Goal: Information Seeking & Learning: Compare options

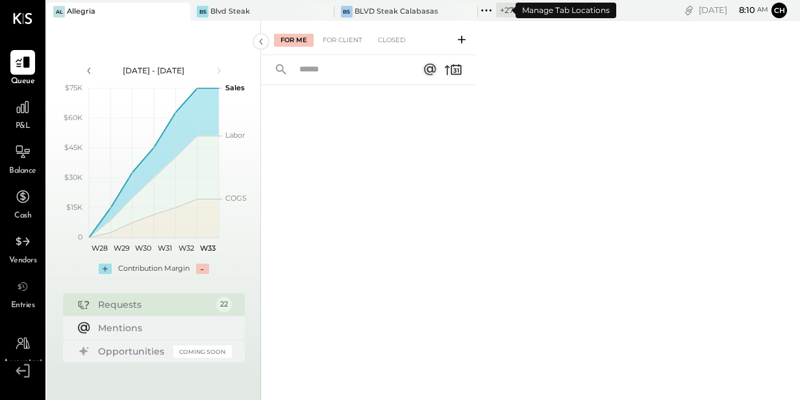
click at [478, 10] on icon at bounding box center [486, 10] width 17 height 17
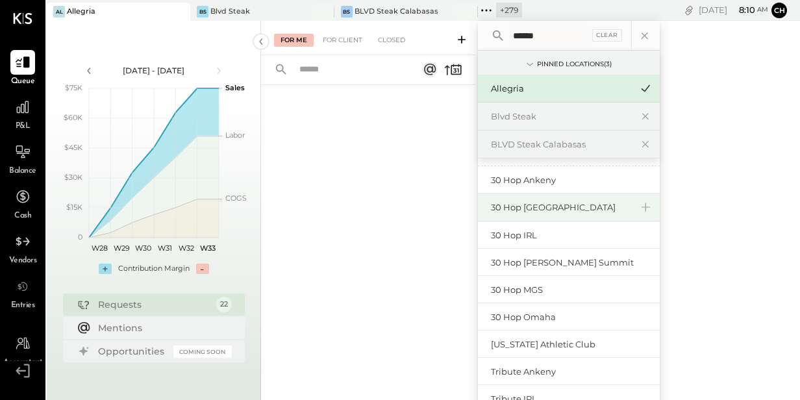
scroll to position [27, 0]
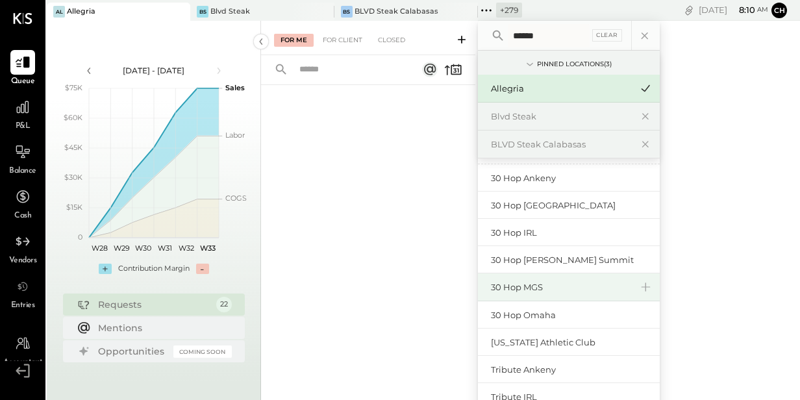
type input "******"
click at [531, 284] on div "30 Hop MGS" at bounding box center [561, 287] width 140 height 12
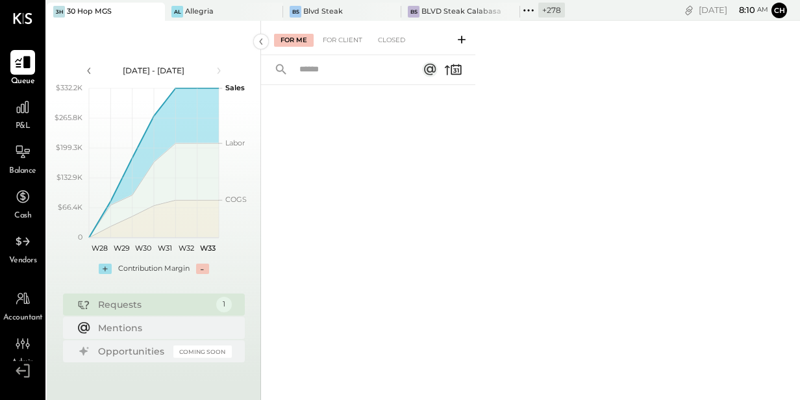
click at [19, 62] on icon at bounding box center [22, 62] width 17 height 17
click at [357, 38] on div "For Client" at bounding box center [342, 40] width 53 height 13
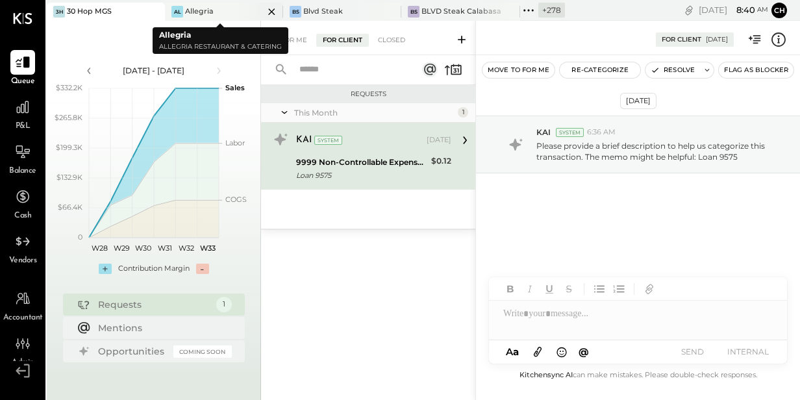
click at [264, 10] on icon at bounding box center [272, 12] width 16 height 16
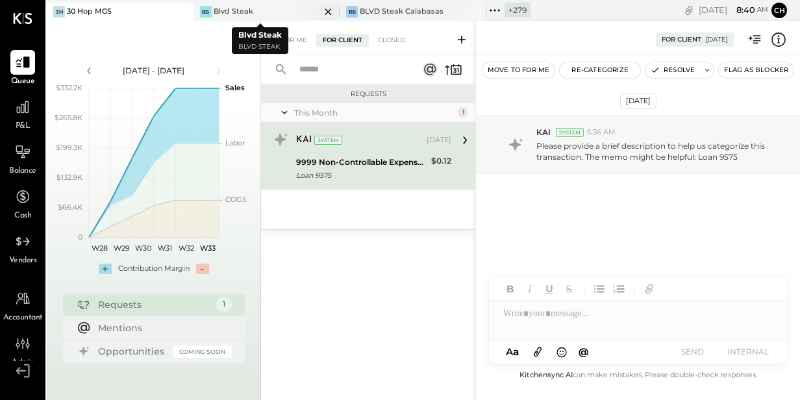
click at [320, 10] on icon at bounding box center [328, 12] width 16 height 16
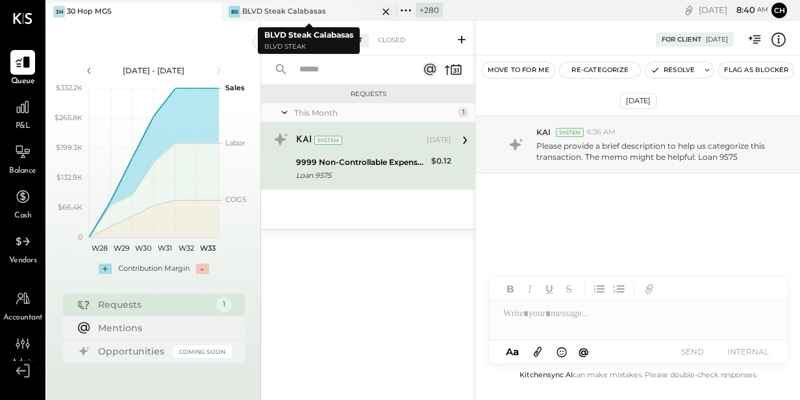
click at [383, 12] on icon at bounding box center [386, 12] width 16 height 16
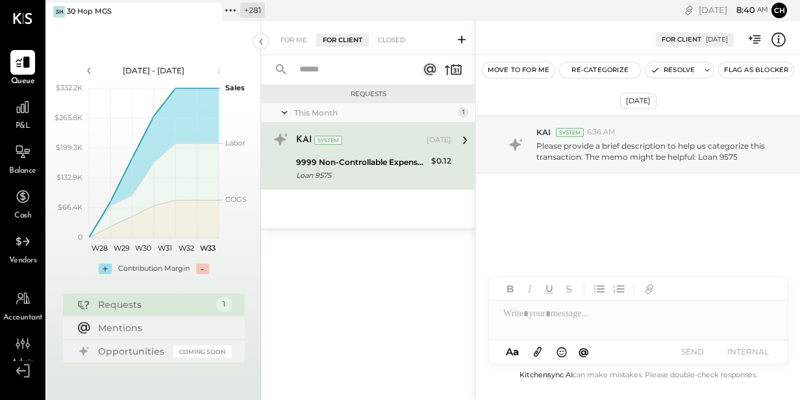
click at [232, 9] on icon at bounding box center [230, 10] width 17 height 17
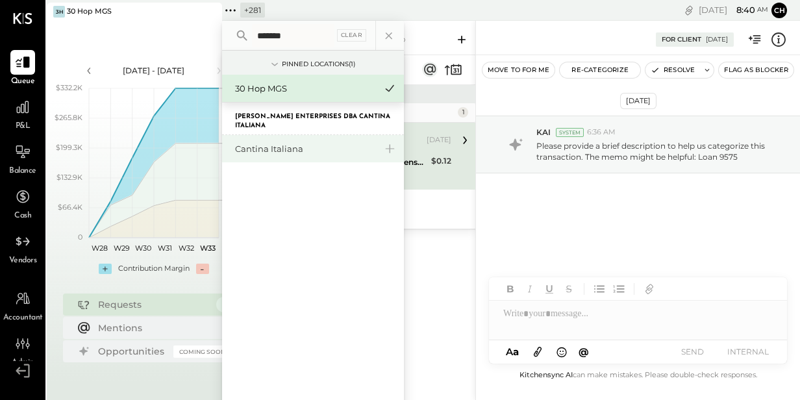
type input "*******"
click at [254, 151] on div "Cantina Italiana" at bounding box center [305, 149] width 140 height 12
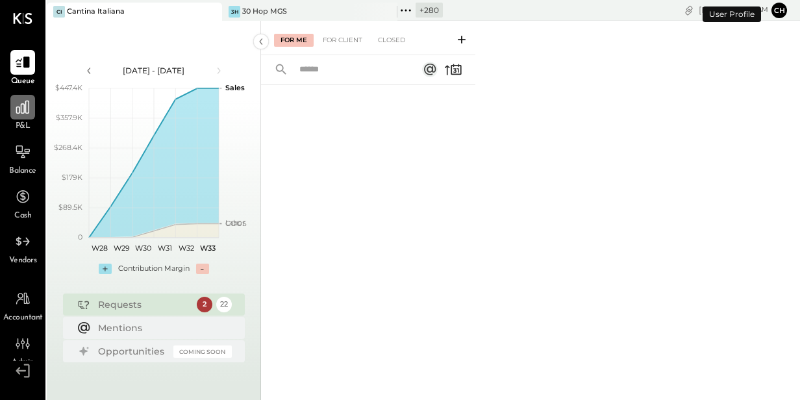
click at [23, 110] on icon at bounding box center [22, 107] width 13 height 13
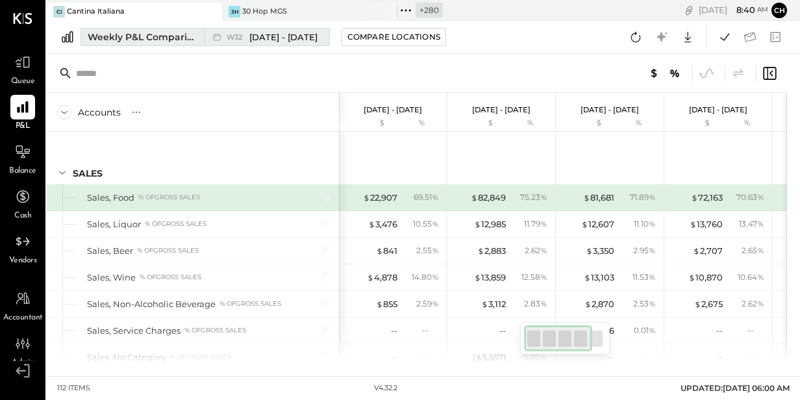
click at [129, 36] on div "Weekly P&L Comparison" at bounding box center [142, 37] width 109 height 13
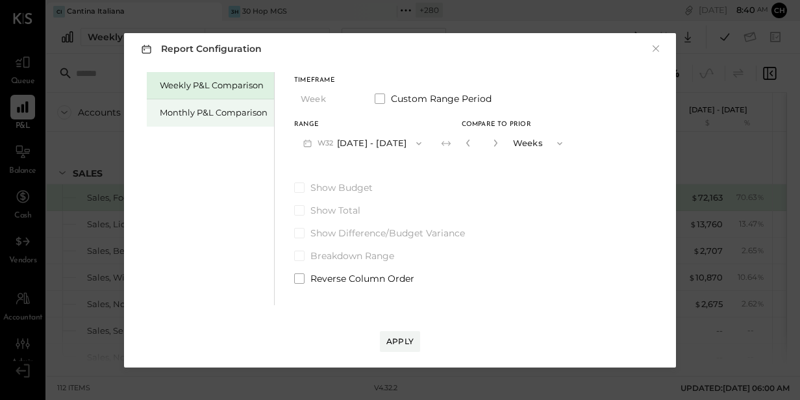
click at [247, 114] on div "Monthly P&L Comparison" at bounding box center [214, 113] width 108 height 12
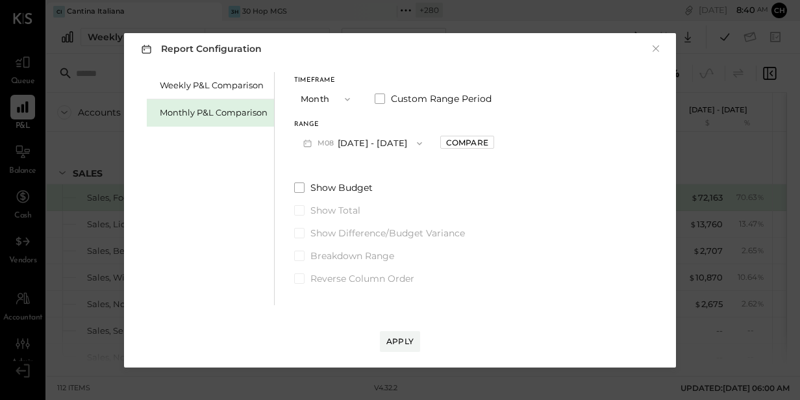
click at [362, 142] on button "M08 [DATE] - [DATE]" at bounding box center [362, 143] width 137 height 24
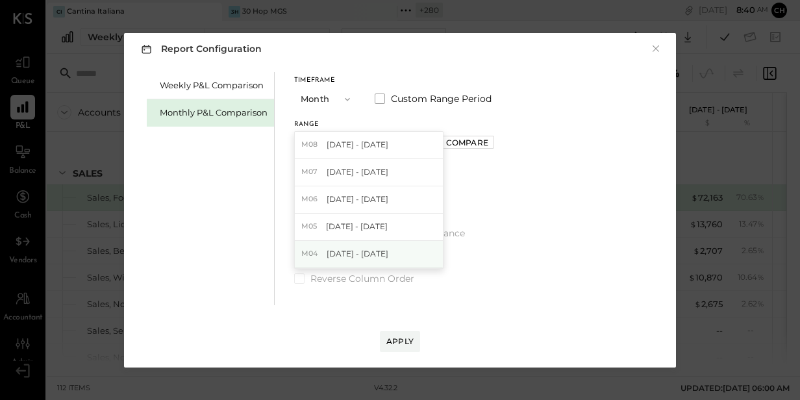
click at [377, 253] on span "[DATE] - [DATE]" at bounding box center [358, 253] width 62 height 11
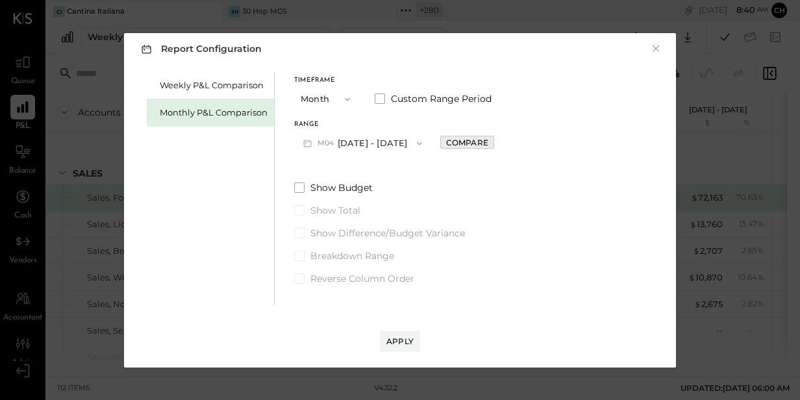
click at [460, 143] on div "Compare" at bounding box center [467, 142] width 42 height 11
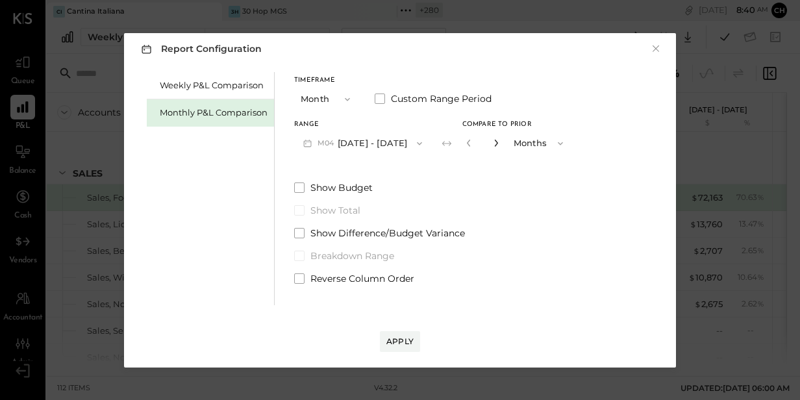
click at [492, 140] on icon "button" at bounding box center [496, 143] width 8 height 8
click at [465, 142] on icon "button" at bounding box center [469, 143] width 8 height 8
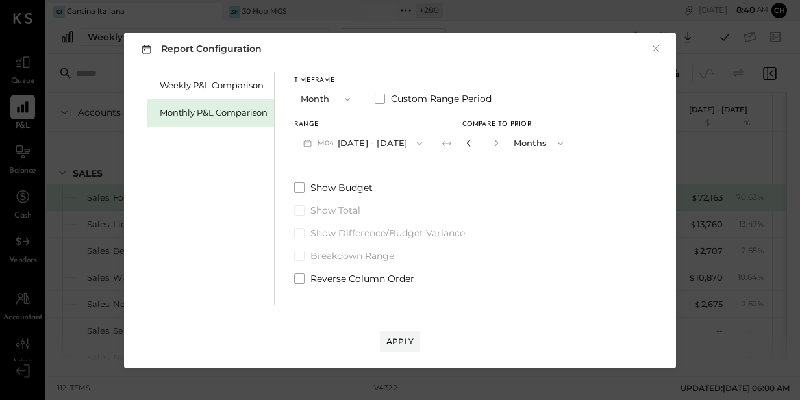
type input "*"
click at [393, 346] on div "Apply" at bounding box center [399, 341] width 27 height 11
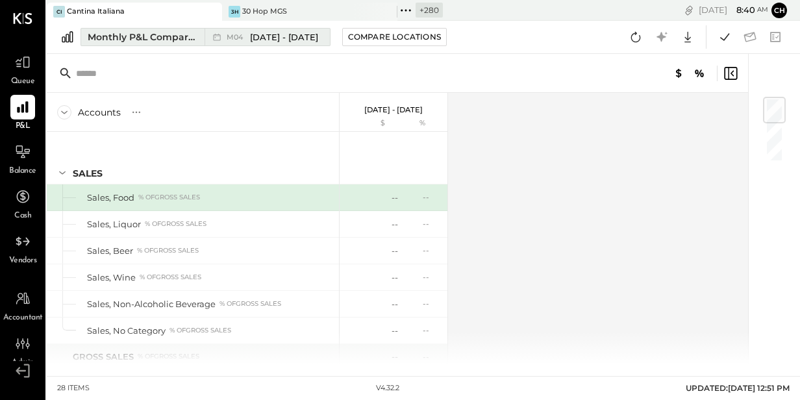
click at [296, 39] on span "[DATE] - [DATE]" at bounding box center [284, 37] width 68 height 12
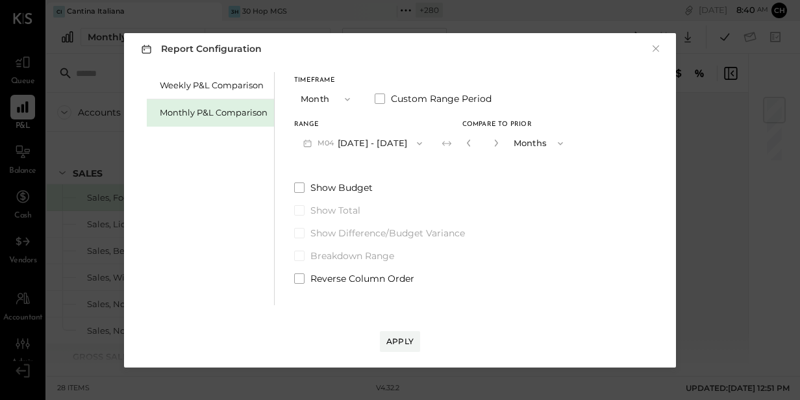
click at [394, 143] on button "M04 [DATE] - [DATE]" at bounding box center [362, 143] width 137 height 24
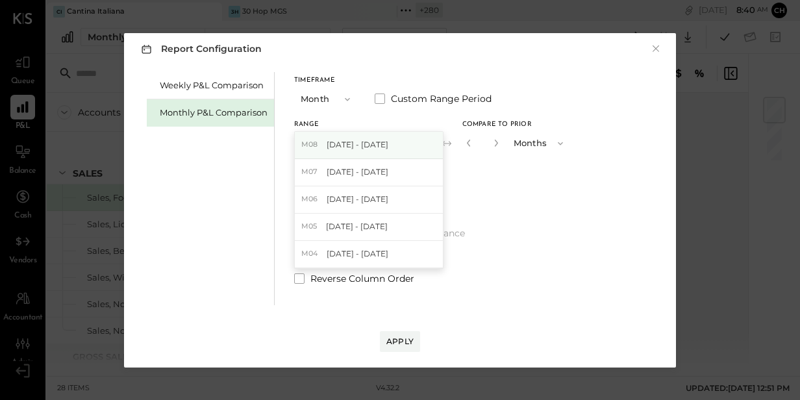
click at [390, 147] on div "M08 [DATE] - [DATE]" at bounding box center [369, 145] width 148 height 27
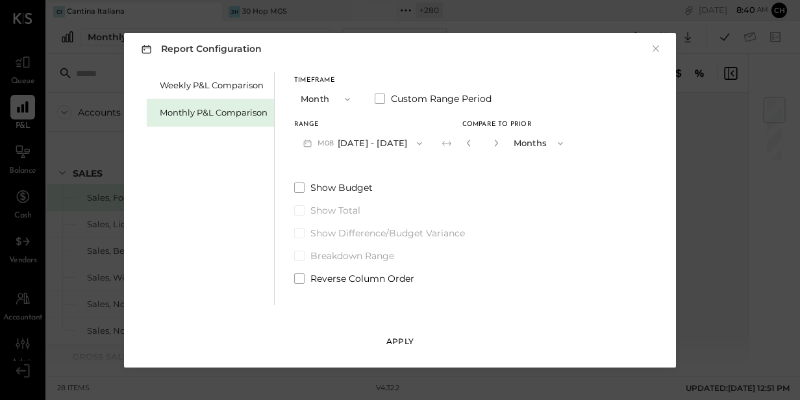
click at [400, 336] on div "Apply" at bounding box center [399, 341] width 27 height 11
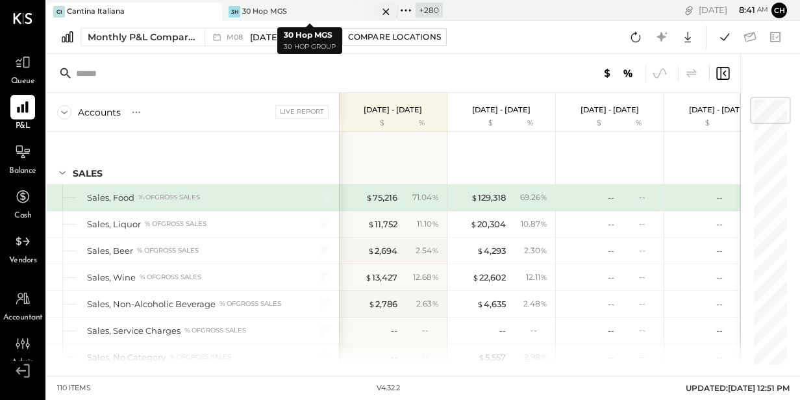
click at [214, 11] on icon at bounding box center [210, 11] width 6 height 6
click at [230, 10] on icon at bounding box center [230, 10] width 2 height 2
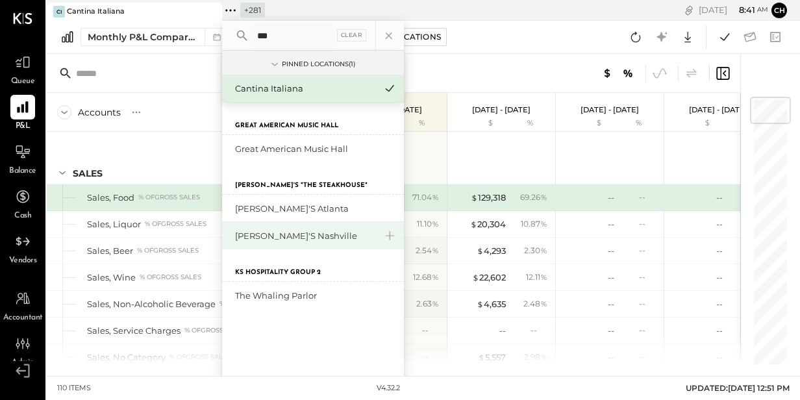
type input "***"
click at [283, 236] on div "[PERSON_NAME]'s Nashville" at bounding box center [305, 236] width 140 height 12
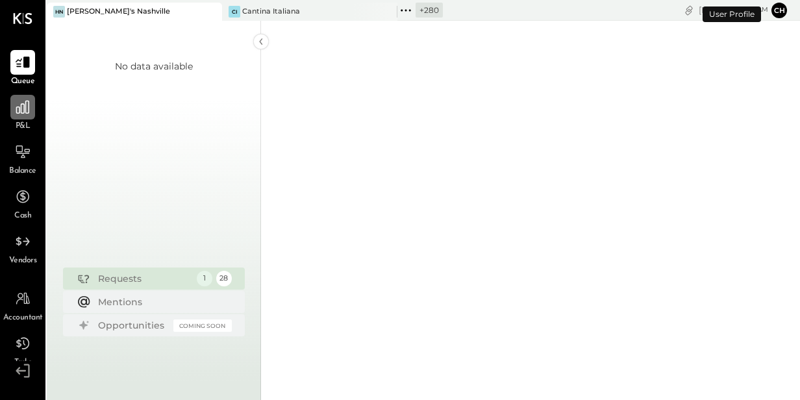
click at [27, 112] on icon at bounding box center [22, 107] width 13 height 13
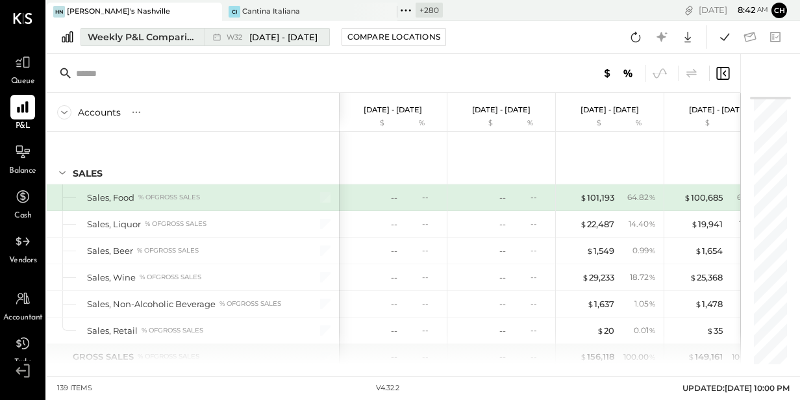
click at [121, 36] on div "Weekly P&L Comparison" at bounding box center [142, 37] width 109 height 13
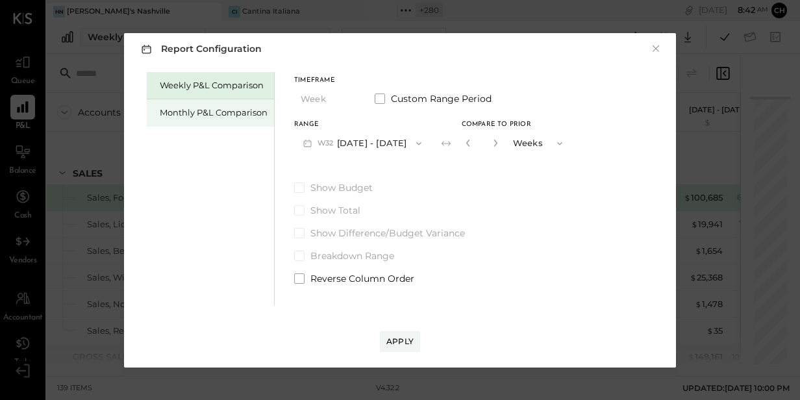
click at [216, 112] on div "Monthly P&L Comparison" at bounding box center [214, 113] width 108 height 12
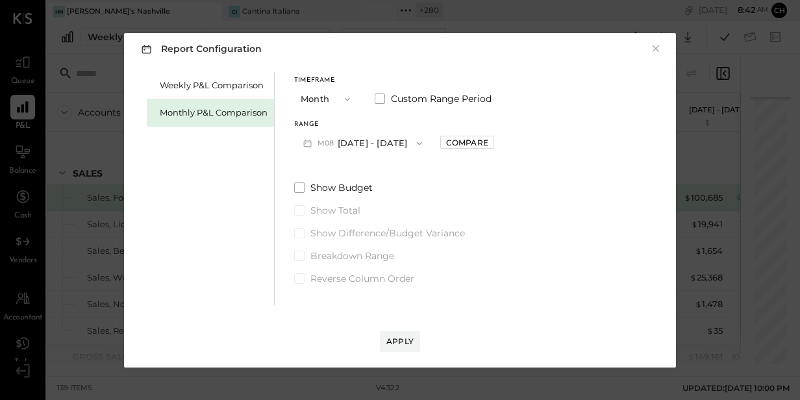
click at [332, 143] on span "M08" at bounding box center [328, 143] width 20 height 10
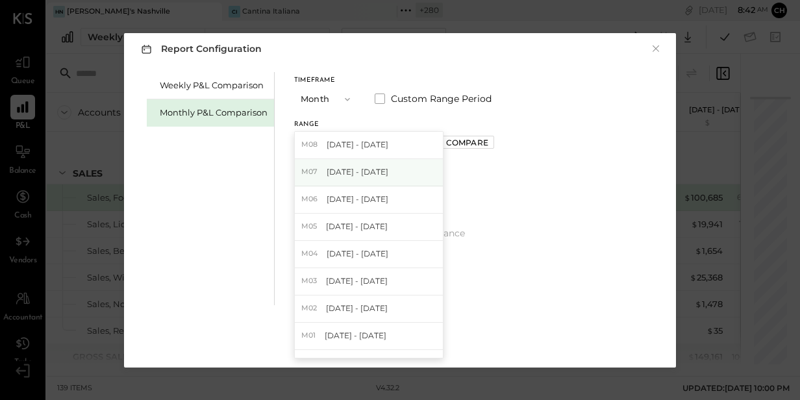
click at [342, 166] on div "M07 [DATE] - [DATE]" at bounding box center [369, 172] width 148 height 27
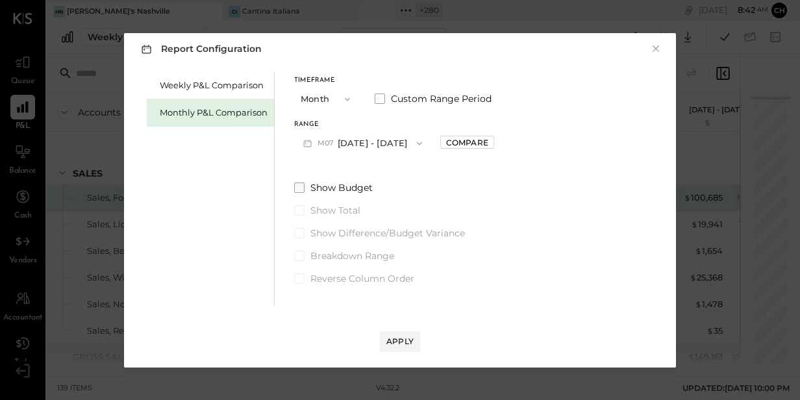
click at [301, 190] on span at bounding box center [299, 188] width 10 height 10
click at [397, 338] on div "Apply" at bounding box center [399, 341] width 27 height 11
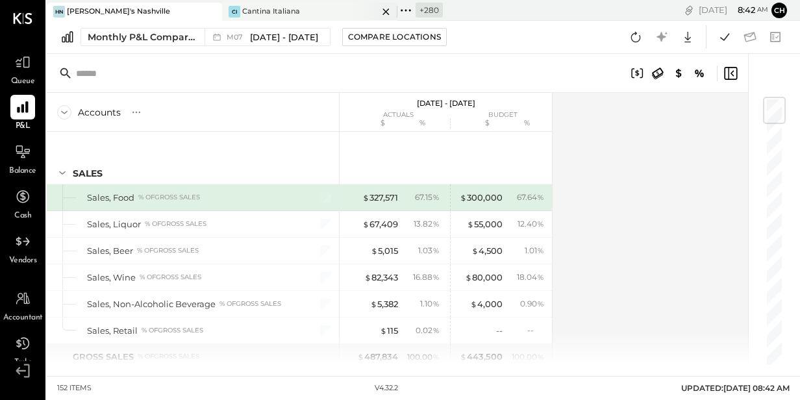
click at [389, 12] on icon at bounding box center [386, 12] width 16 height 16
click at [233, 8] on icon at bounding box center [230, 10] width 17 height 17
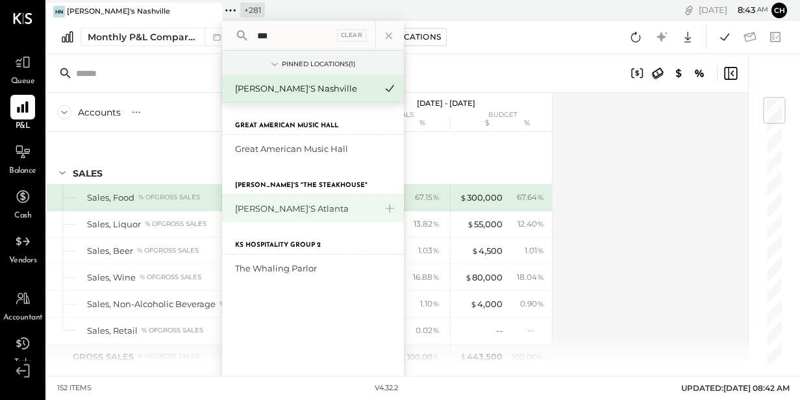
type input "***"
click at [282, 212] on div "[PERSON_NAME]'s Atlanta" at bounding box center [305, 209] width 140 height 12
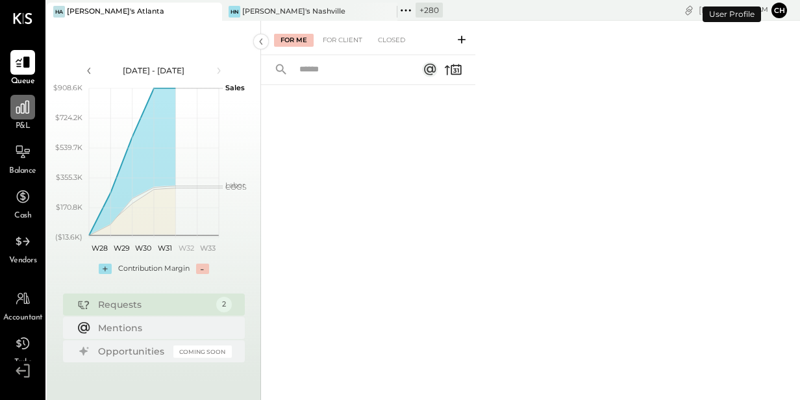
click at [19, 111] on icon at bounding box center [22, 107] width 17 height 17
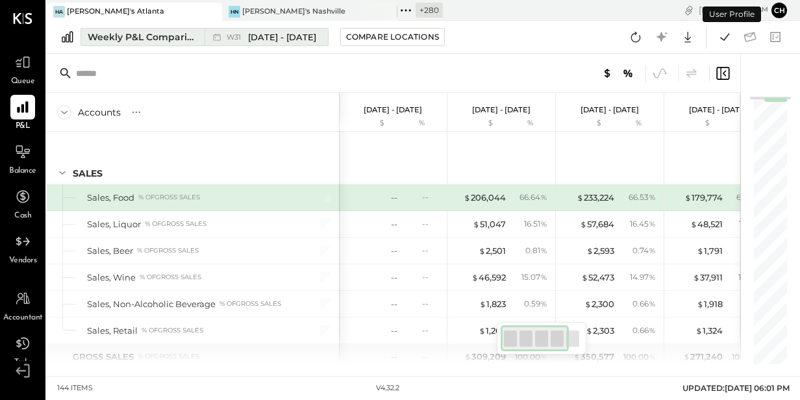
click at [170, 40] on div "Weekly P&L Comparison" at bounding box center [142, 37] width 109 height 13
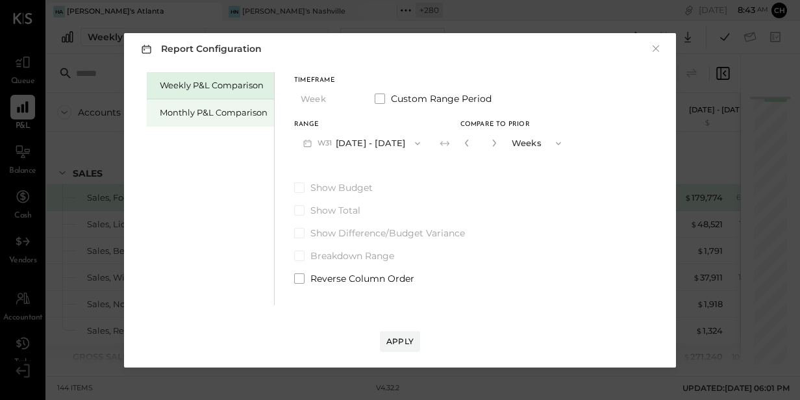
click at [210, 113] on div "Monthly P&L Comparison" at bounding box center [214, 113] width 108 height 12
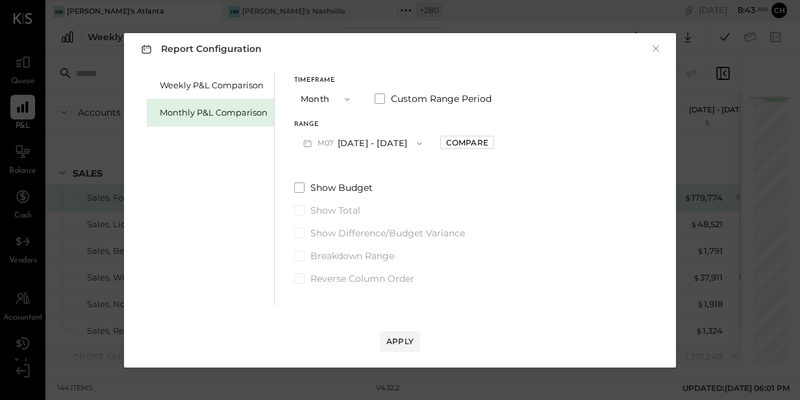
click at [375, 141] on button "M07 [DATE] - [DATE]" at bounding box center [362, 143] width 137 height 24
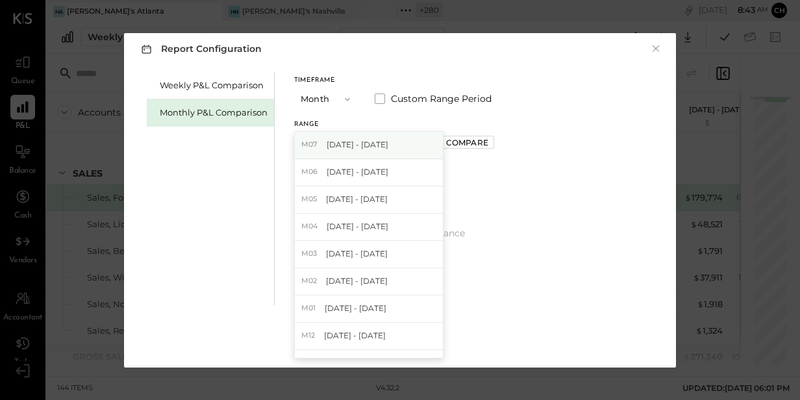
click at [366, 144] on span "[DATE] - [DATE]" at bounding box center [358, 144] width 62 height 11
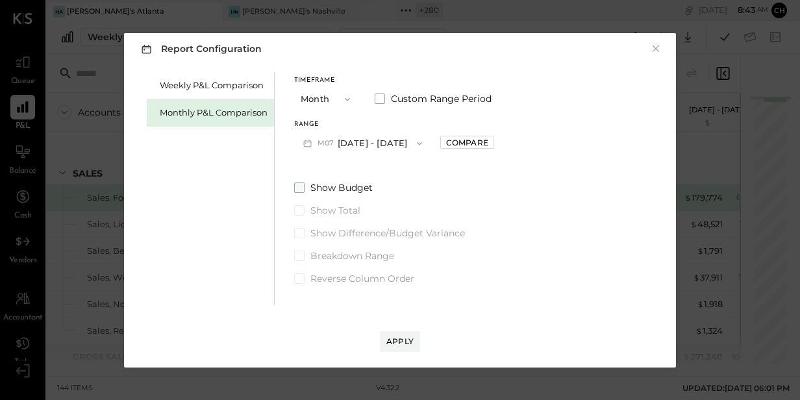
click at [301, 187] on span at bounding box center [299, 188] width 10 height 10
click at [404, 345] on div "Apply" at bounding box center [399, 341] width 27 height 11
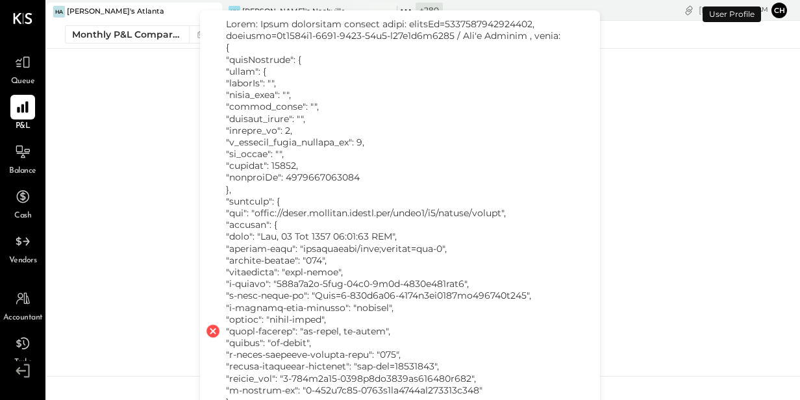
click at [177, 190] on div "HA [PERSON_NAME]'s Atlanta HN Hal's [GEOGRAPHIC_DATA] + 280 Pinned Locations ( …" at bounding box center [423, 188] width 753 height 376
click at [173, 183] on div "HA [PERSON_NAME]'s Atlanta HN Hal's [GEOGRAPHIC_DATA] + 280 Pinned Locations ( …" at bounding box center [423, 188] width 753 height 376
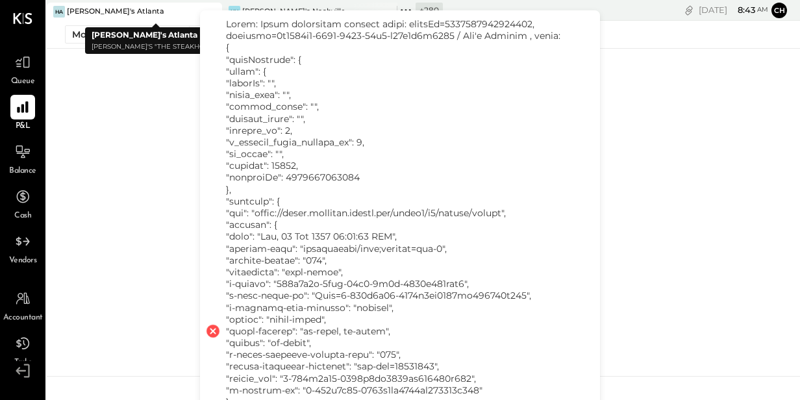
click at [210, 5] on icon at bounding box center [211, 12] width 16 height 16
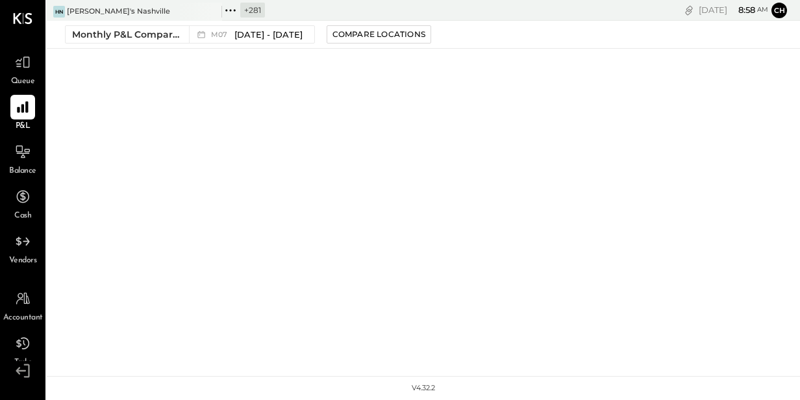
click at [229, 10] on icon at bounding box center [230, 10] width 17 height 17
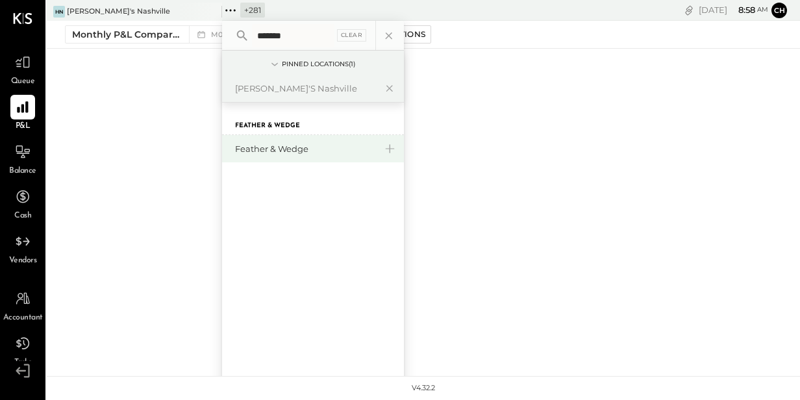
type input "*******"
click at [275, 145] on div "Feather & Wedge" at bounding box center [305, 149] width 140 height 12
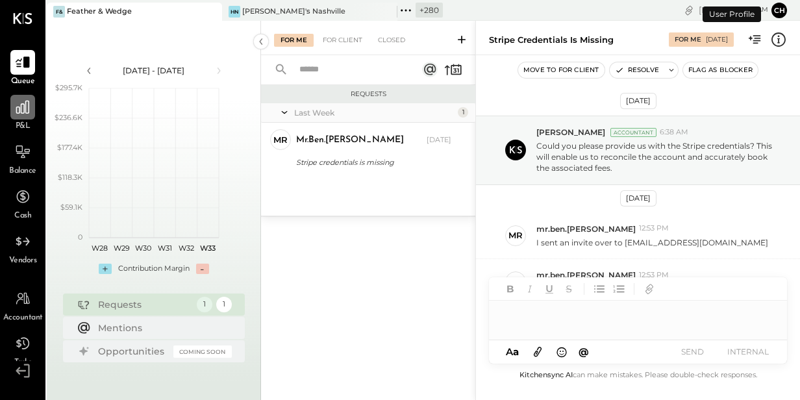
scroll to position [34, 0]
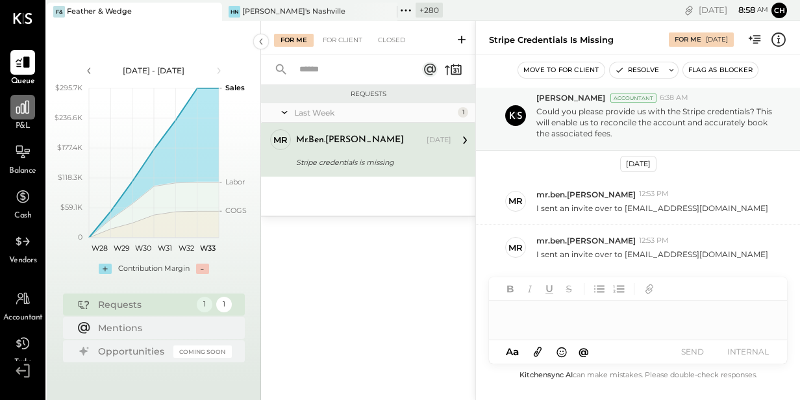
click at [21, 110] on icon at bounding box center [22, 107] width 17 height 17
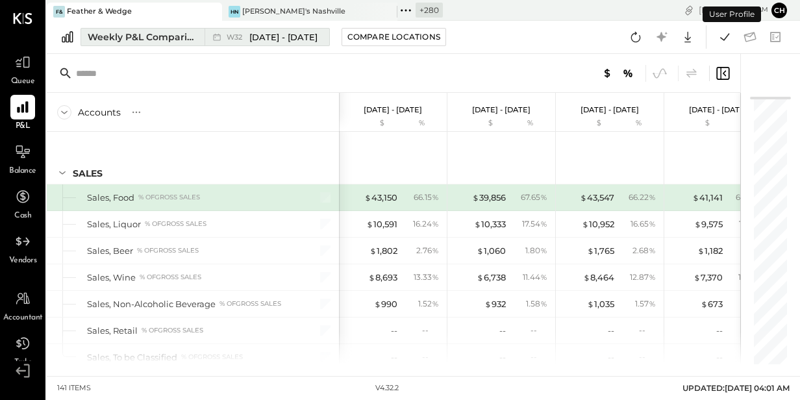
click at [157, 38] on div "Weekly P&L Comparison" at bounding box center [142, 37] width 109 height 13
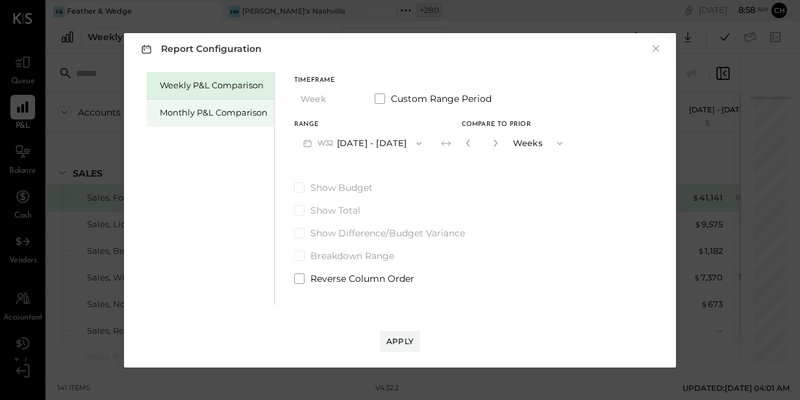
click at [179, 107] on div "Monthly P&L Comparison" at bounding box center [214, 113] width 108 height 12
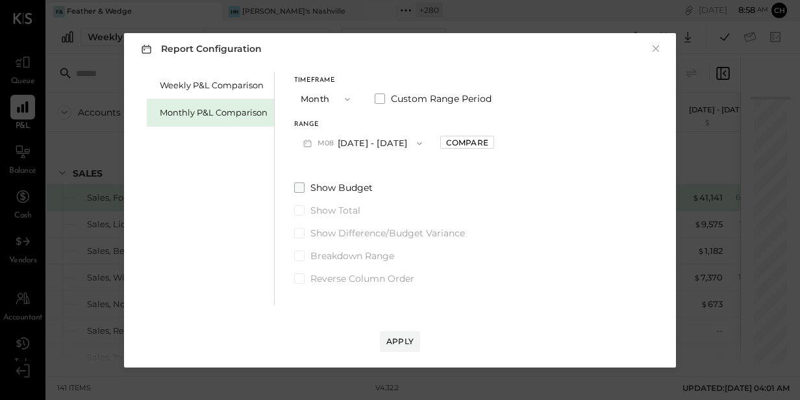
click at [325, 185] on span "Show Budget" at bounding box center [341, 187] width 62 height 13
click at [400, 342] on div "Apply" at bounding box center [399, 341] width 27 height 11
